Goal: Complete application form: Complete application form

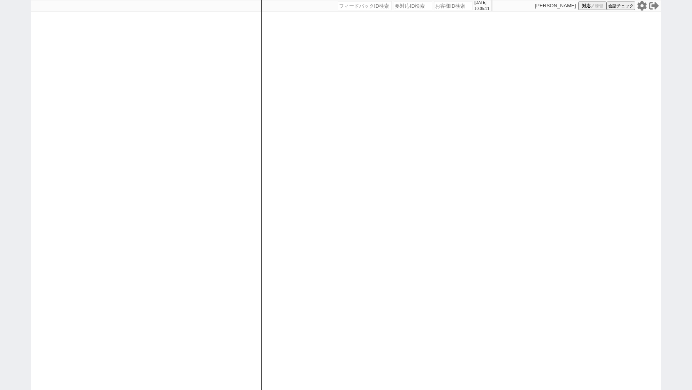
click at [437, 5] on input "number" at bounding box center [453, 5] width 38 height 9
paste input "610247"
type input "610247"
select select "1"
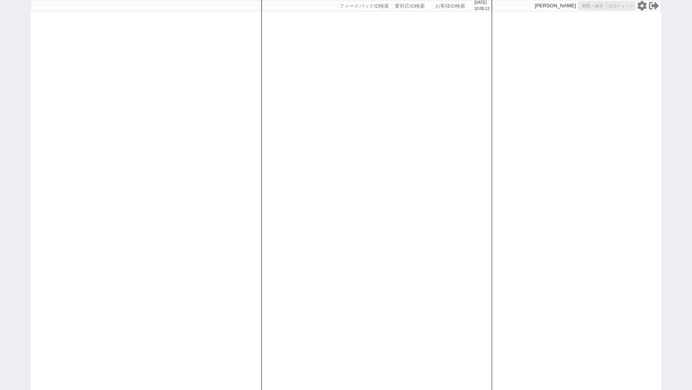
select select "2"
select select
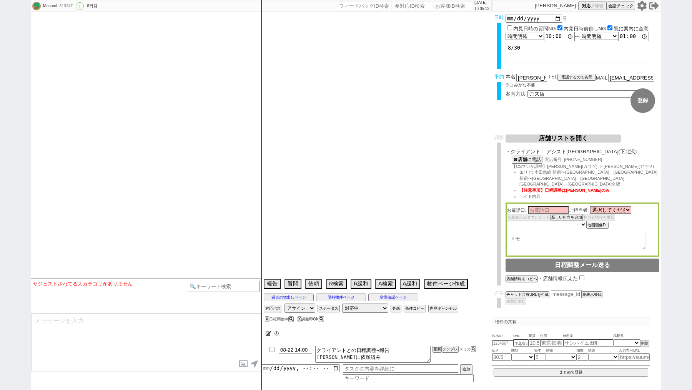
select select "15"
select select "0"
select select "44"
select select "[DATE]"
select select "55"
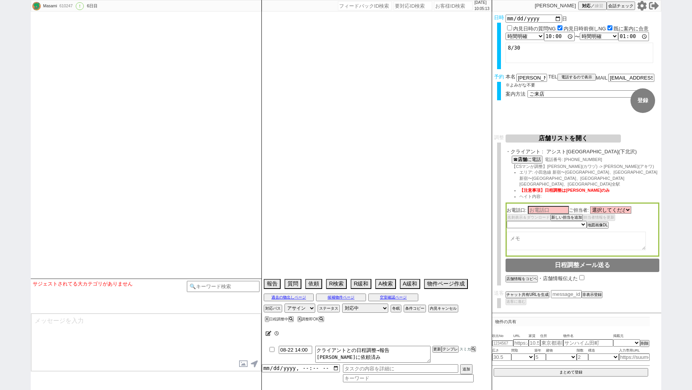
select select "[DATE]"
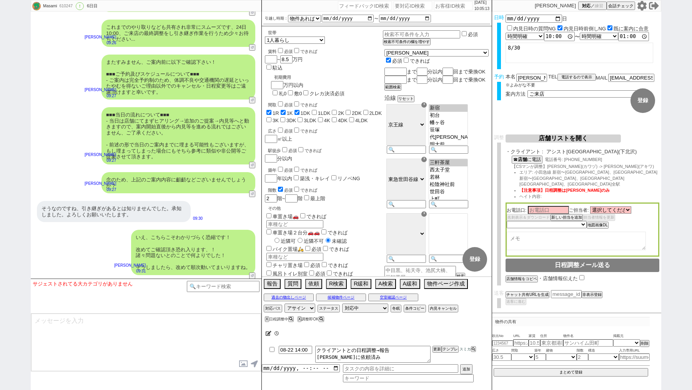
scroll to position [26, 0]
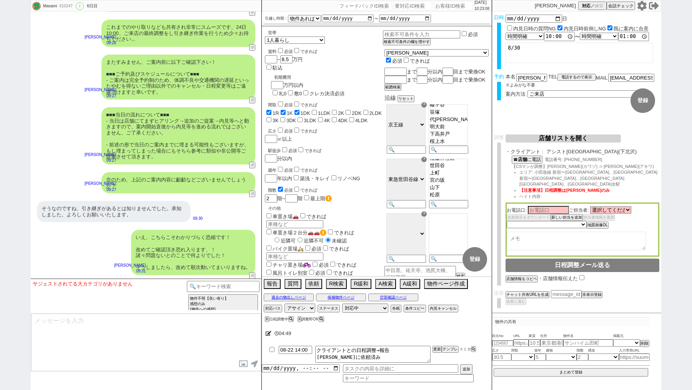
click at [447, 7] on input "number" at bounding box center [453, 5] width 38 height 9
paste input "610247"
type input "610247"
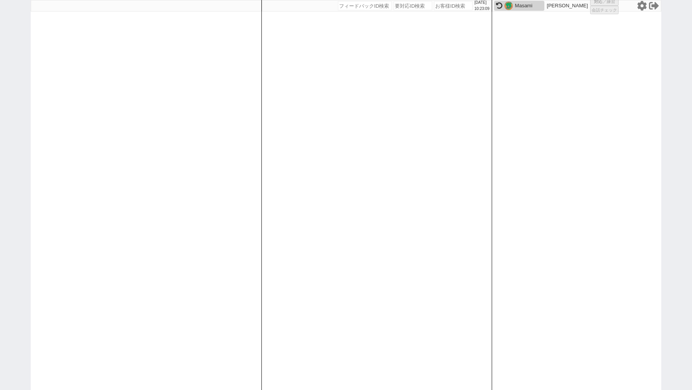
select select "1"
select select "2"
select select
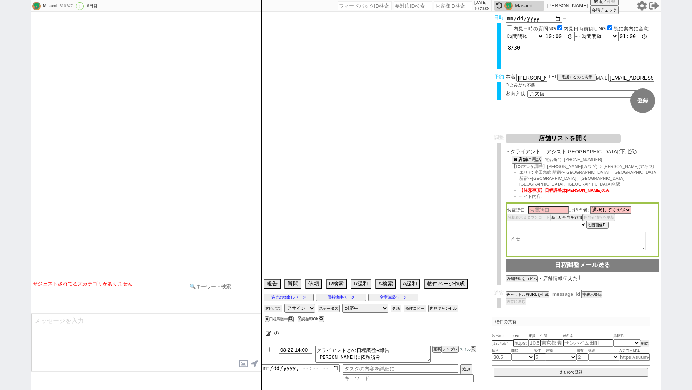
select select "15"
select select "0"
select select "44"
select select "[DATE]"
select select "55"
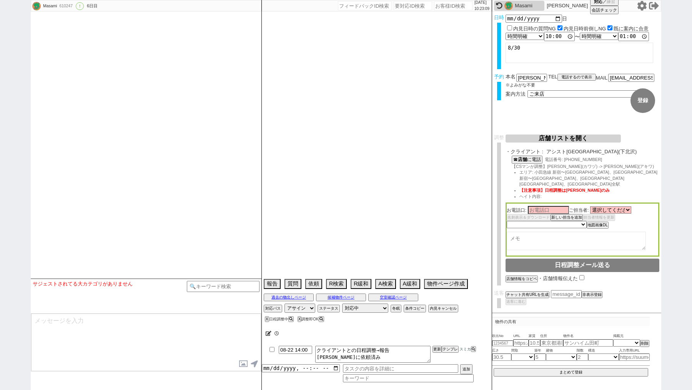
select select "[DATE]"
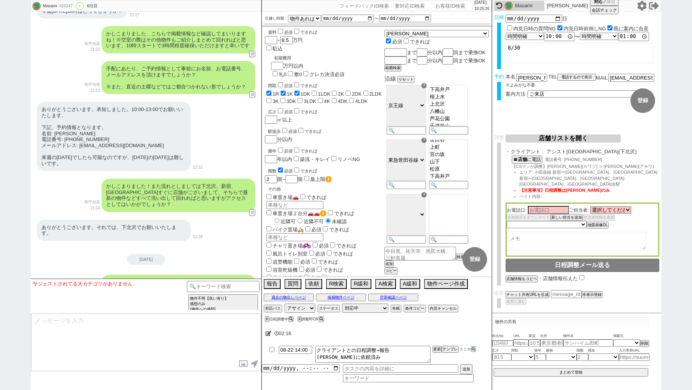
scroll to position [0, 0]
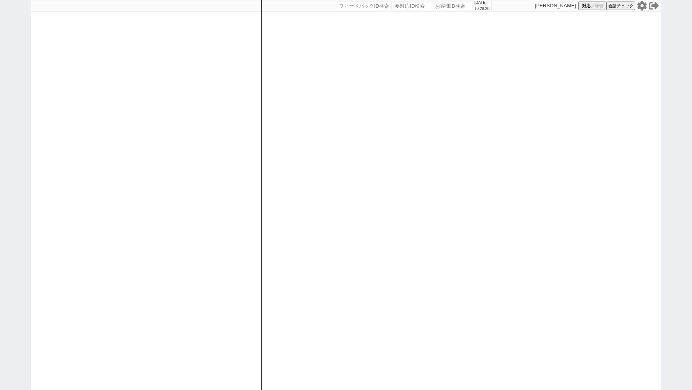
click at [434, 8] on input "number" at bounding box center [453, 5] width 38 height 9
paste input "6102478241000"
type input "6102478241000"
click at [435, 7] on input "number" at bounding box center [453, 5] width 38 height 9
paste input "610247"
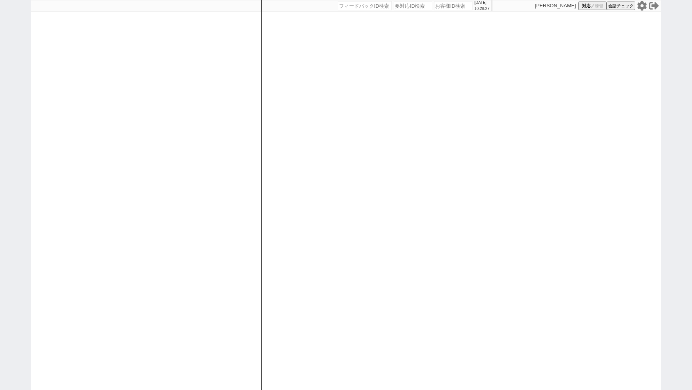
type input "610247"
select select "1"
select select "2"
select select
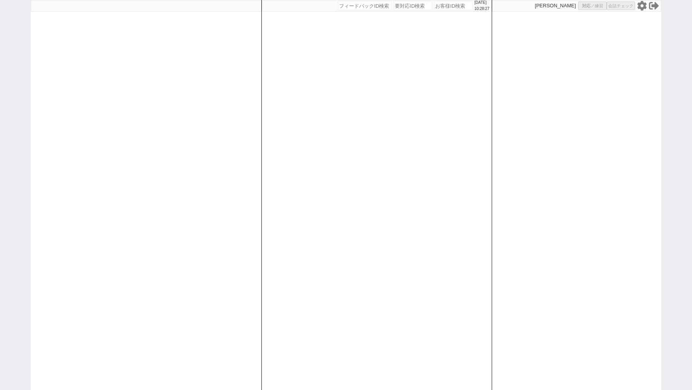
select select
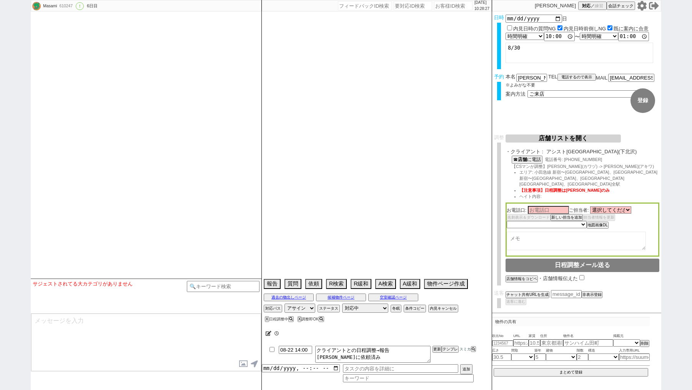
select select "15"
select select "0"
select select "44"
select select "[DATE]"
select select "55"
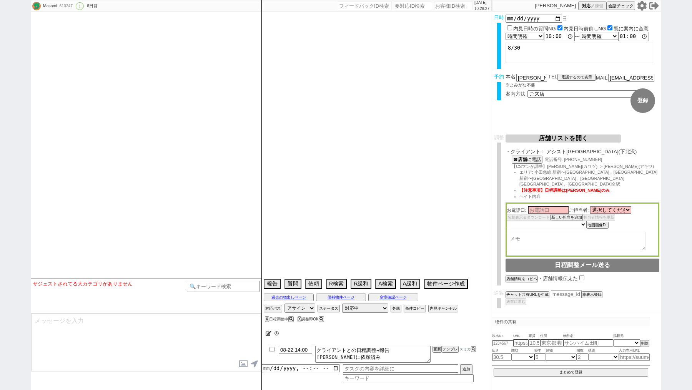
select select "[DATE]"
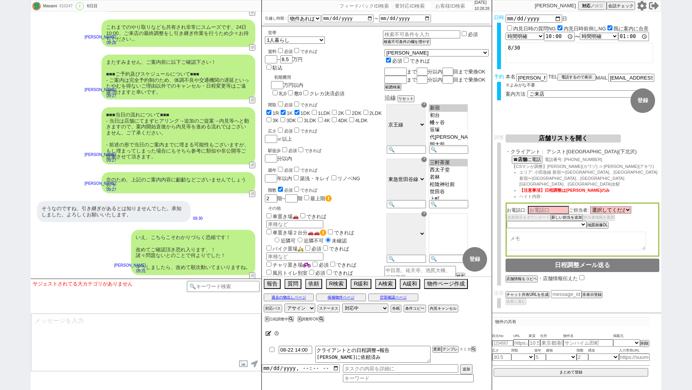
scroll to position [26, 0]
